Goal: Information Seeking & Learning: Learn about a topic

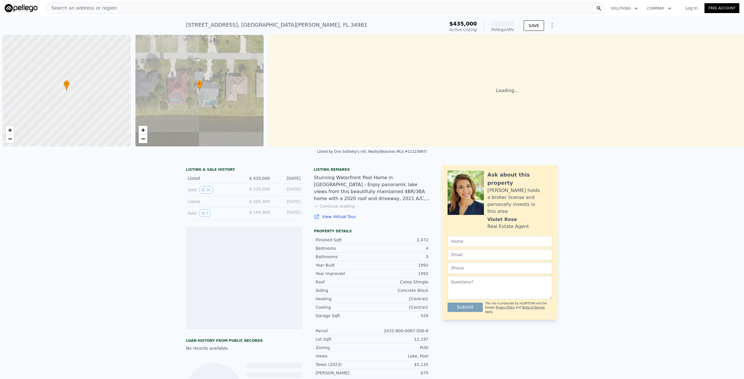
scroll to position [0, 2]
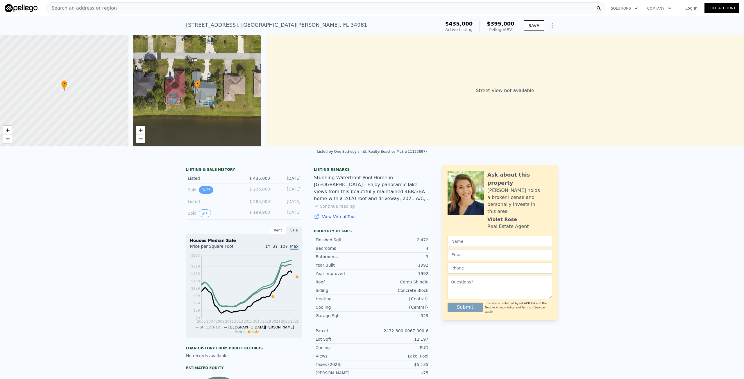
click at [204, 193] on button "26" at bounding box center [206, 190] width 14 height 8
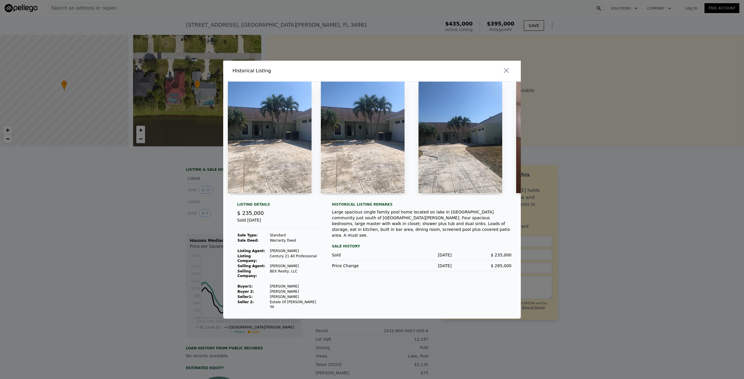
click at [273, 149] on img at bounding box center [270, 138] width 84 height 112
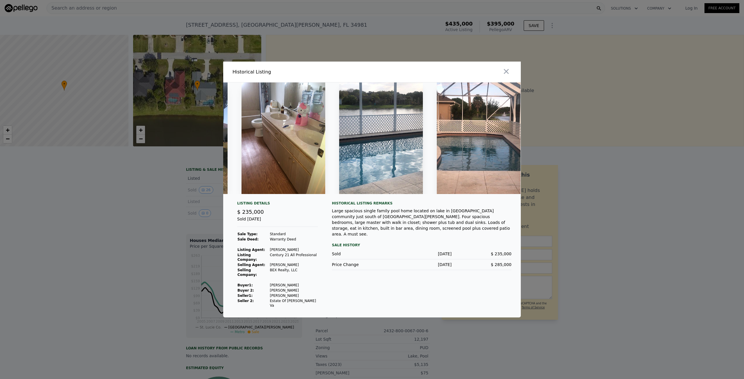
scroll to position [0, 2294]
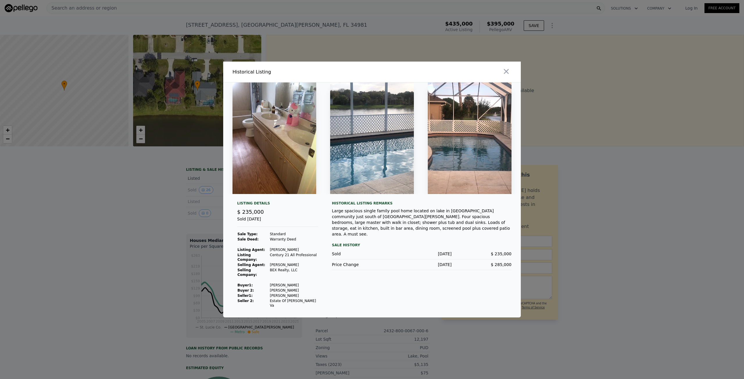
click at [468, 231] on div "Large spacious single family pool home located on lake in [GEOGRAPHIC_DATA] com…" at bounding box center [422, 222] width 180 height 29
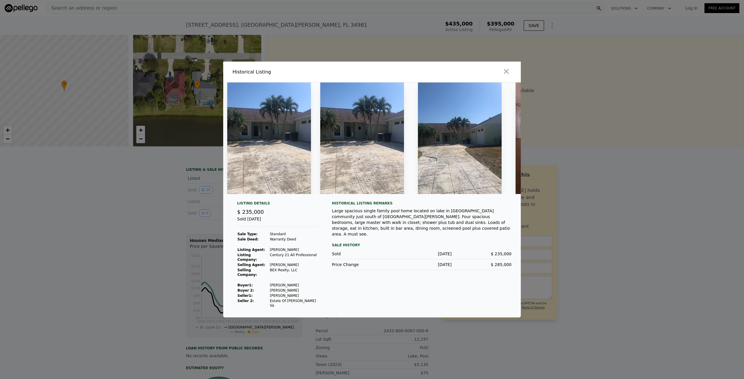
scroll to position [0, 0]
click at [269, 167] on img at bounding box center [270, 139] width 84 height 112
click at [125, 243] on div at bounding box center [372, 189] width 744 height 379
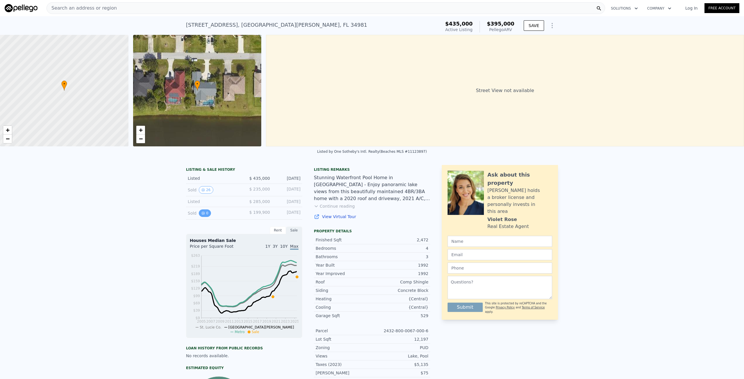
click at [202, 217] on button "0" at bounding box center [205, 214] width 12 height 8
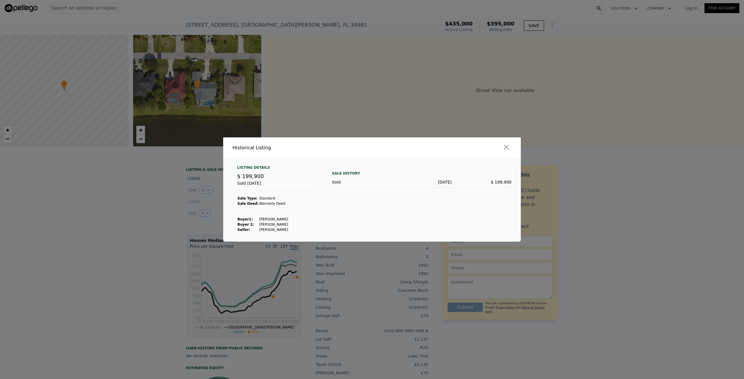
click at [509, 149] on icon "button" at bounding box center [506, 147] width 8 height 8
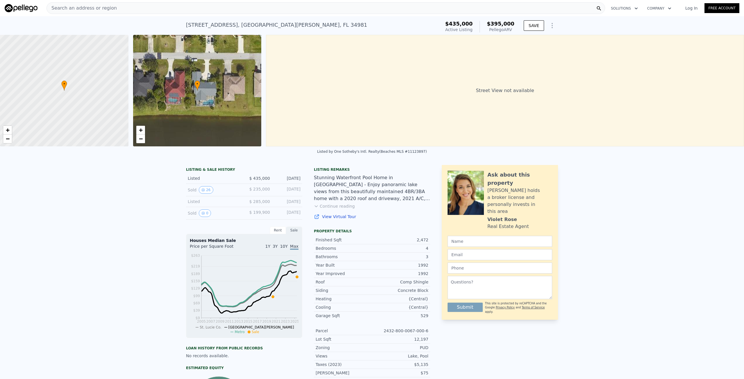
click at [332, 220] on link "View Virtual Tour" at bounding box center [372, 217] width 116 height 6
click at [343, 209] on button "Continue reading" at bounding box center [334, 207] width 41 height 6
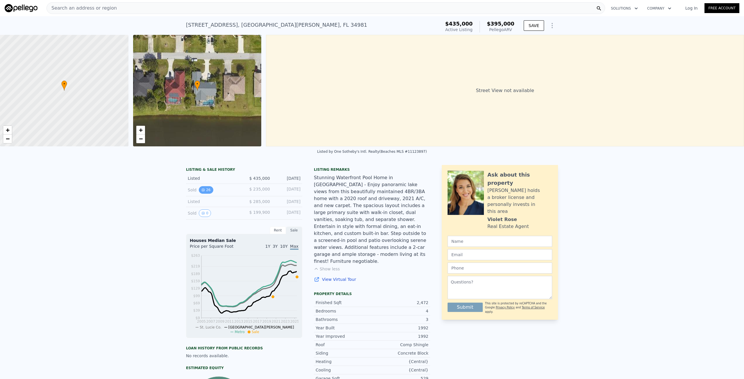
click at [204, 194] on button "26" at bounding box center [206, 190] width 14 height 8
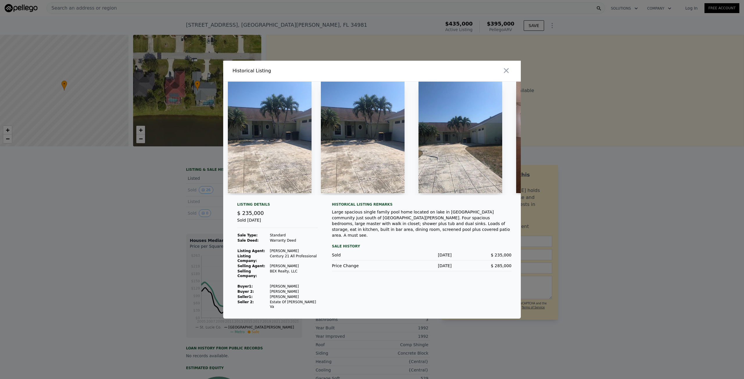
click at [258, 183] on img at bounding box center [270, 138] width 84 height 112
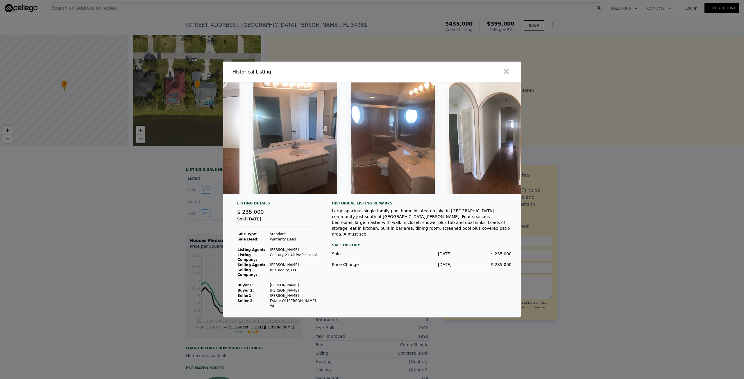
scroll to position [0, 1094]
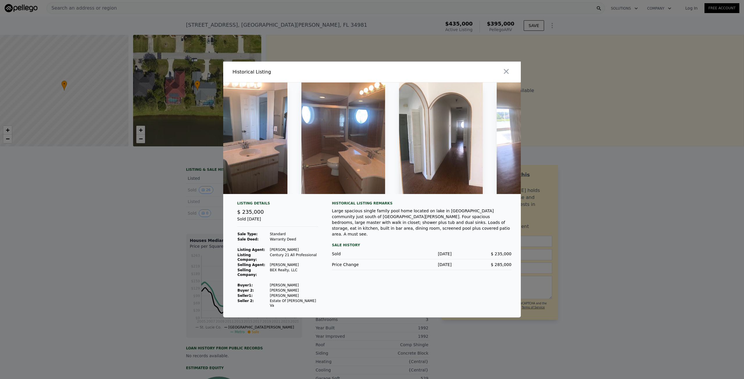
click at [345, 152] on img at bounding box center [344, 139] width 84 height 112
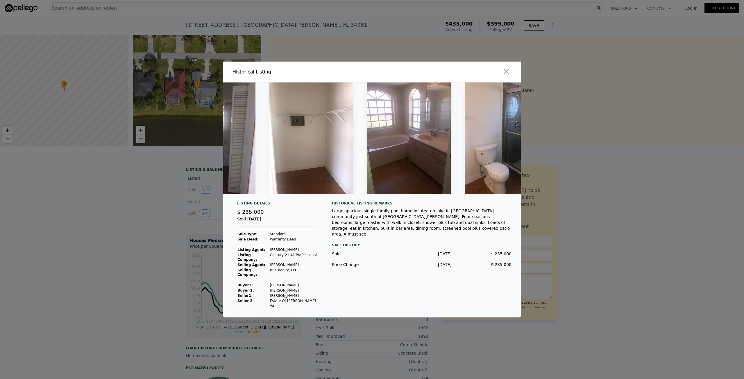
scroll to position [0, 1522]
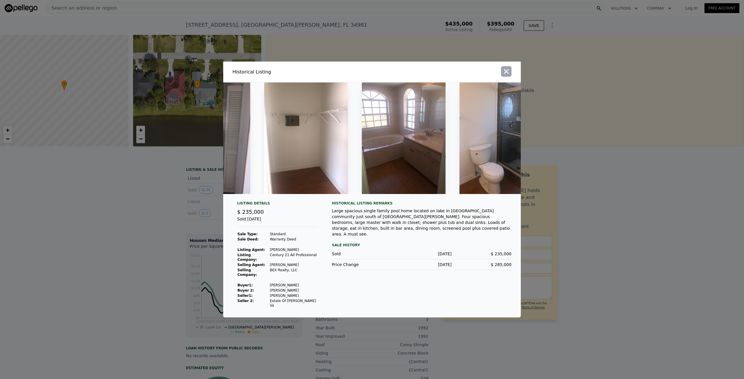
click at [509, 76] on icon "button" at bounding box center [506, 71] width 8 height 8
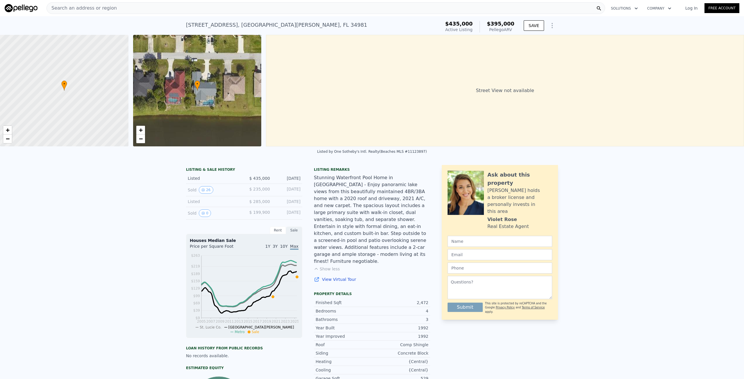
click at [127, 8] on div "Search an address or region" at bounding box center [326, 8] width 559 height 12
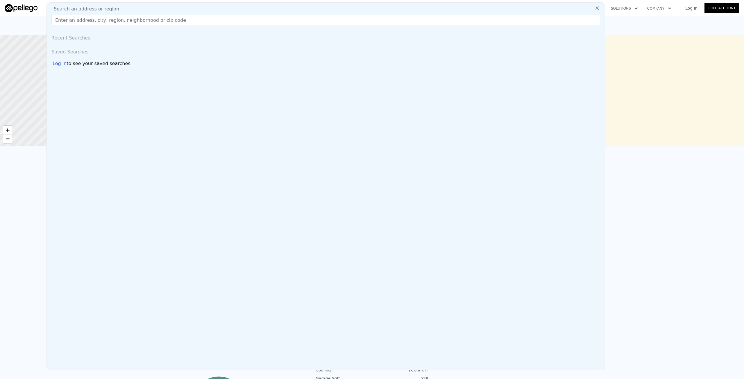
click at [17, 179] on div "LISTING & SALE HISTORY Listed $ 435,000 [DATE] Sold 26 $ 235,000 [DATE] Listed …" at bounding box center [372, 324] width 744 height 327
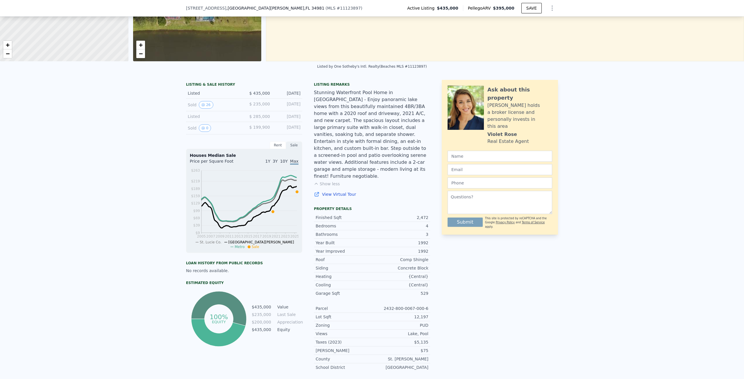
scroll to position [85, 0]
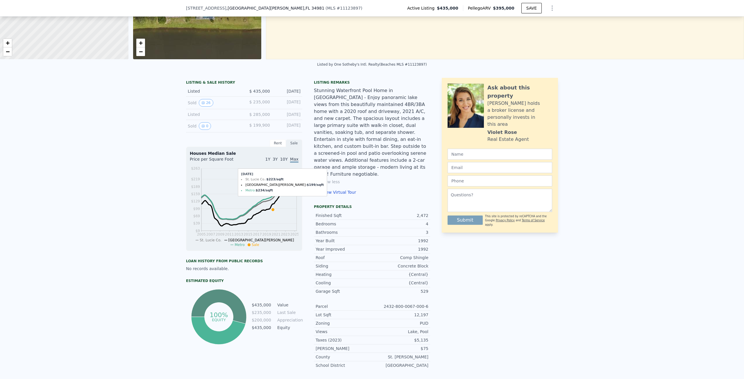
click at [296, 191] on icon at bounding box center [297, 190] width 3 height 3
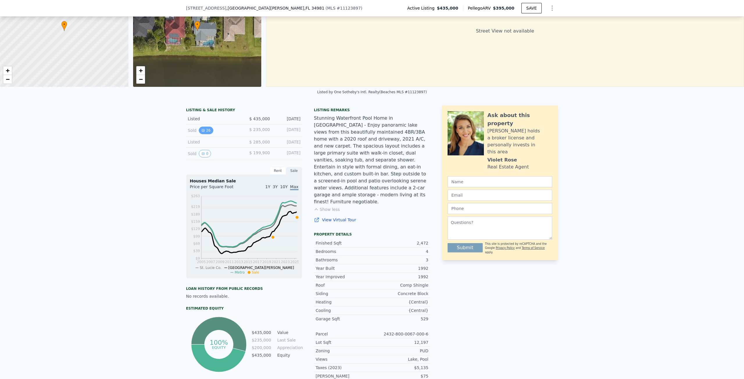
scroll to position [56, 0]
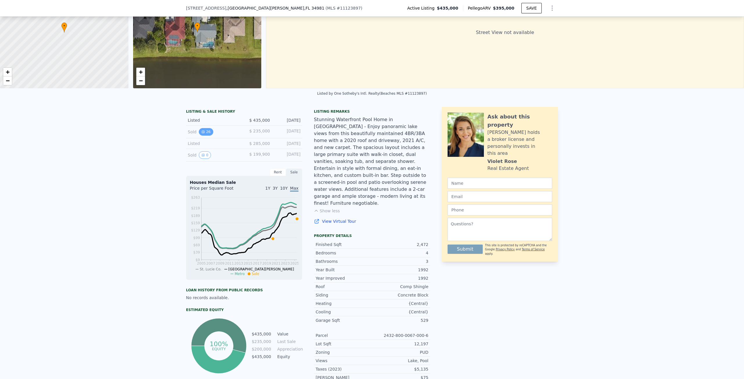
click at [205, 135] on button "26" at bounding box center [206, 132] width 14 height 8
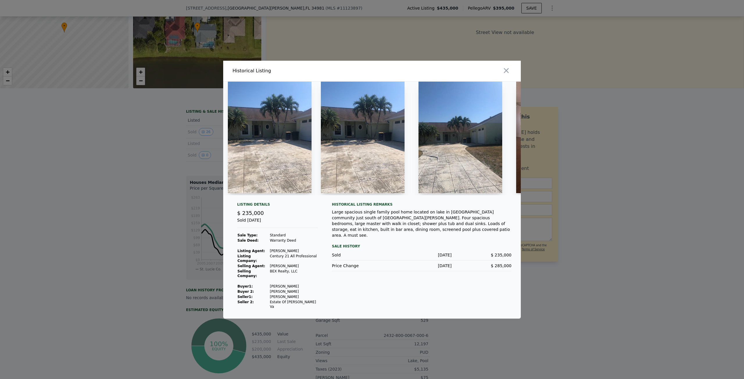
click at [284, 145] on img at bounding box center [270, 138] width 84 height 112
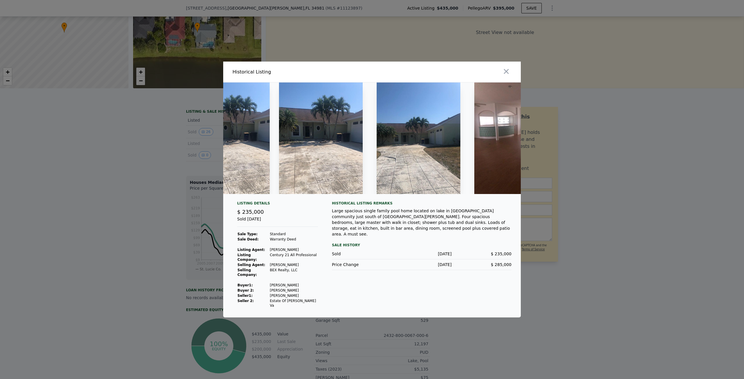
scroll to position [0, 0]
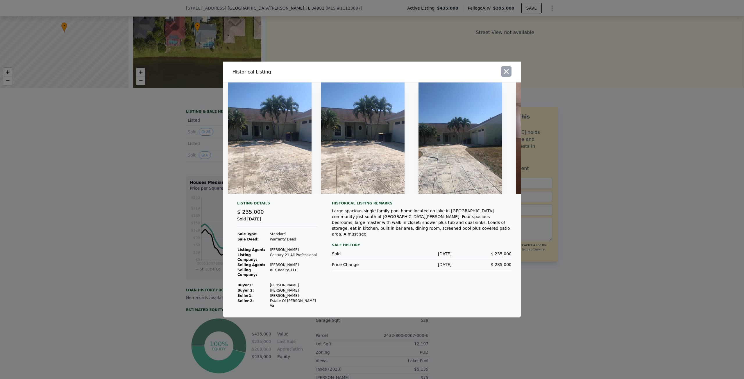
click at [505, 76] on icon "button" at bounding box center [506, 71] width 8 height 8
